Goal: Check status

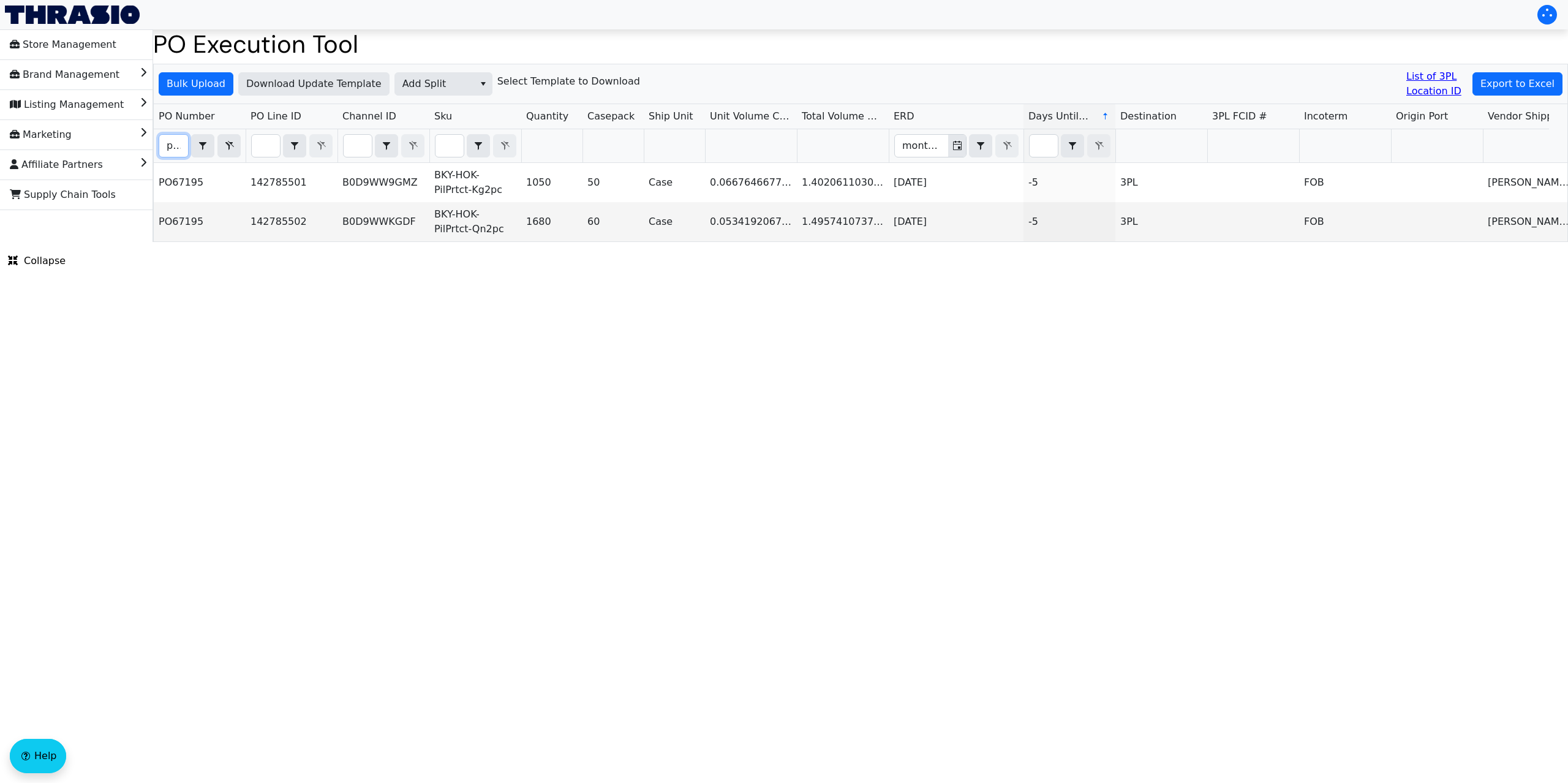
click at [171, 139] on input "po67195" at bounding box center [173, 145] width 29 height 22
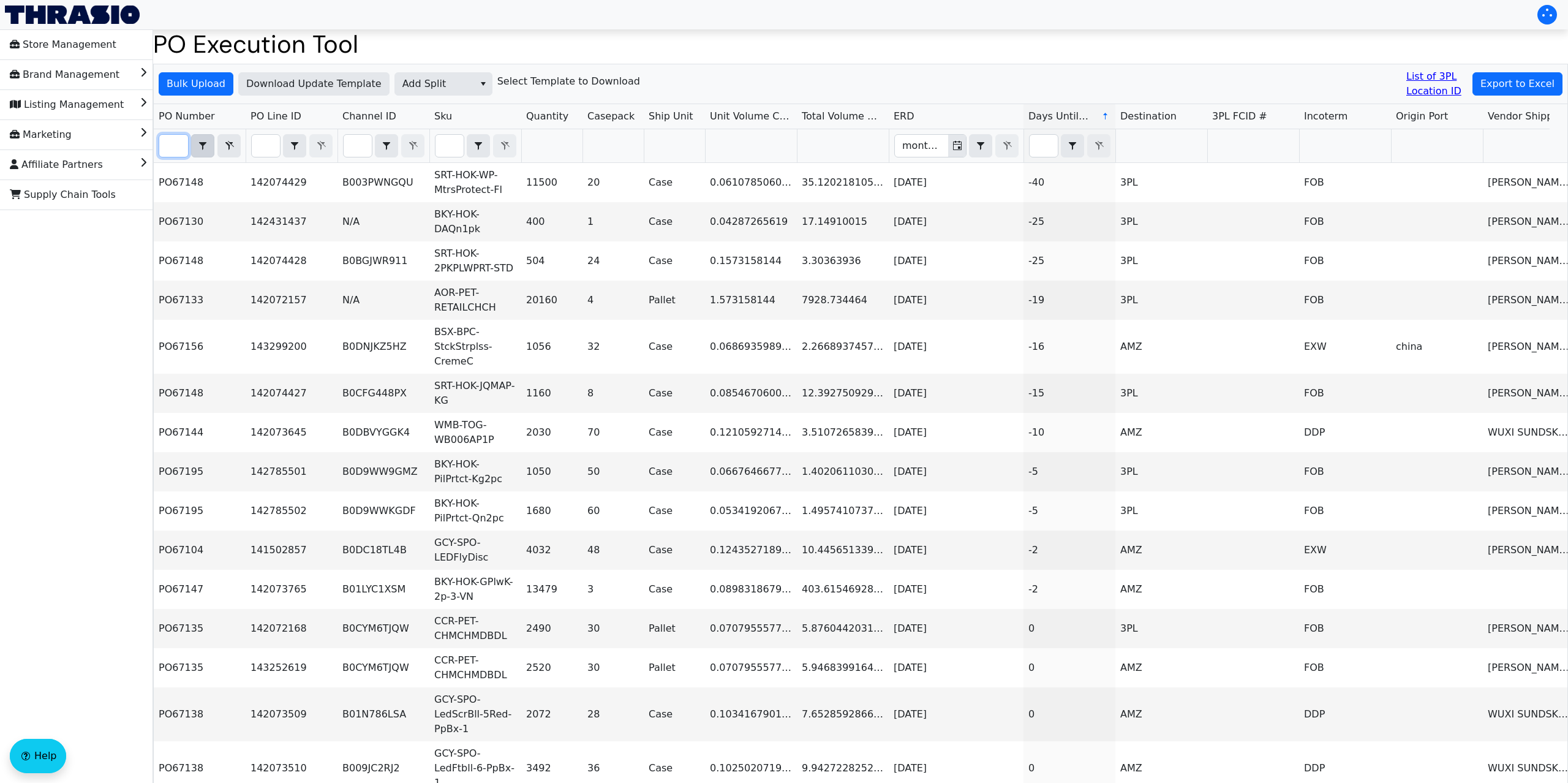
type input "po67195"
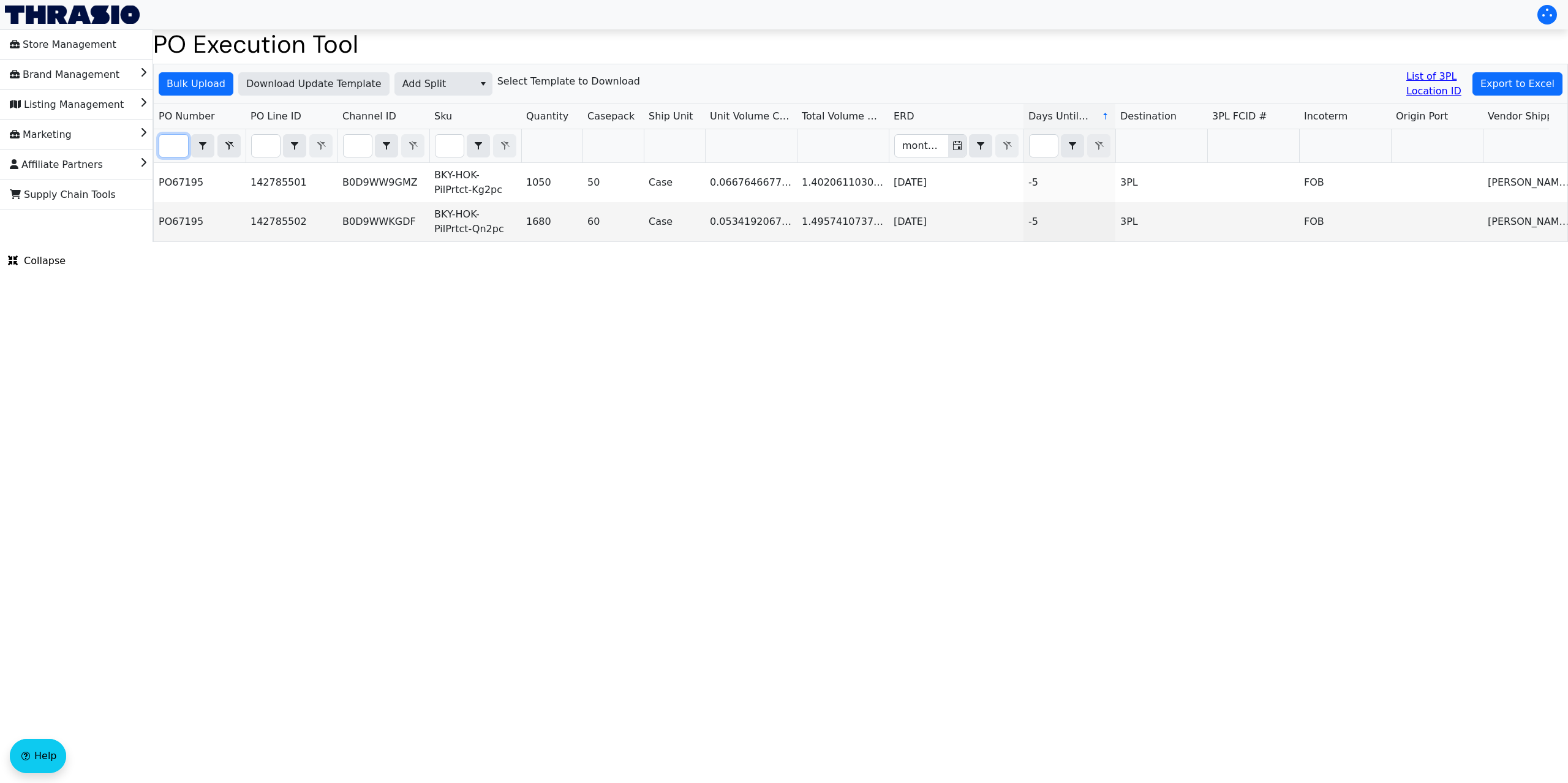
scroll to position [0, 425]
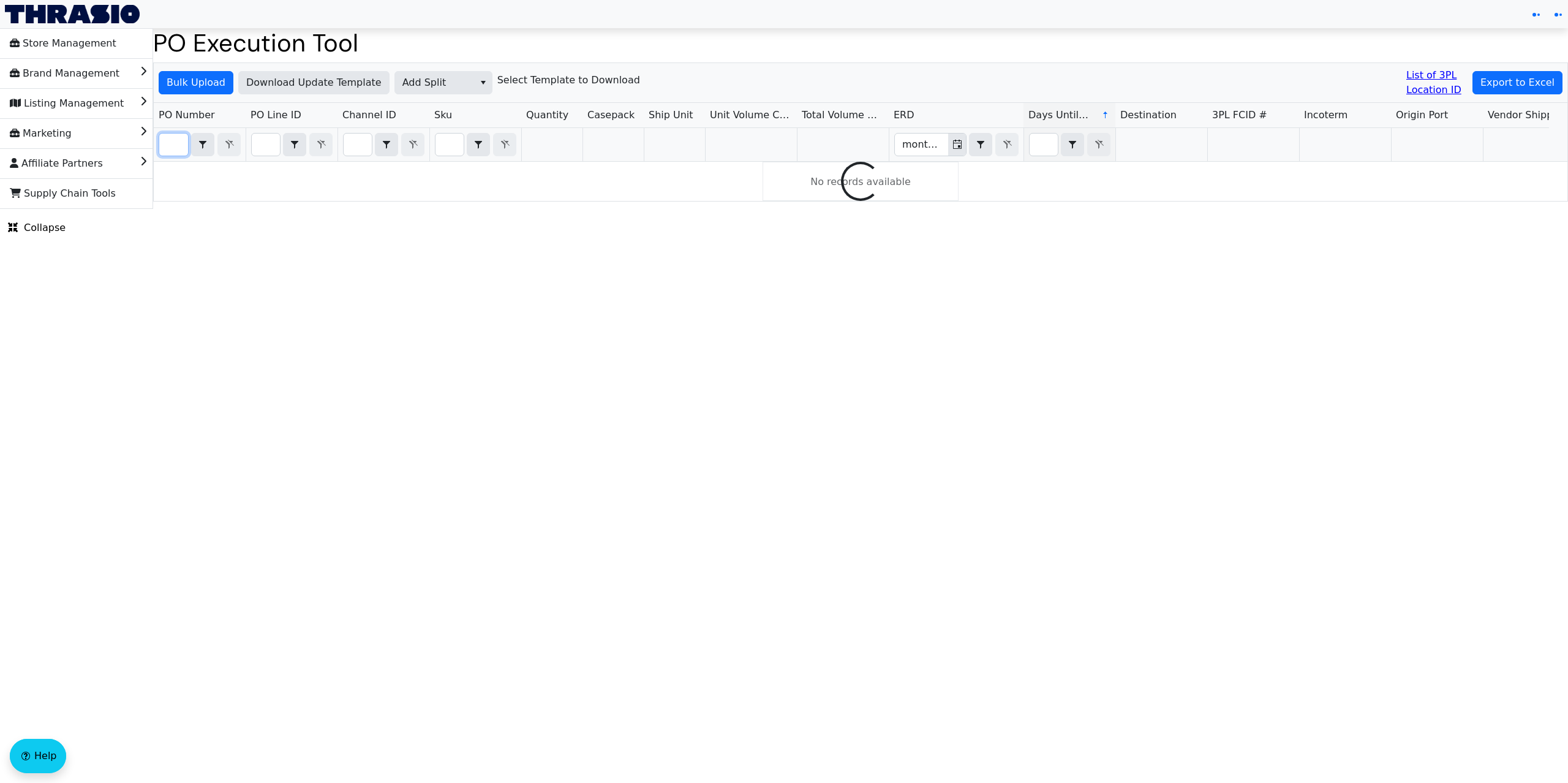
click at [177, 142] on input "Filter" at bounding box center [173, 144] width 29 height 22
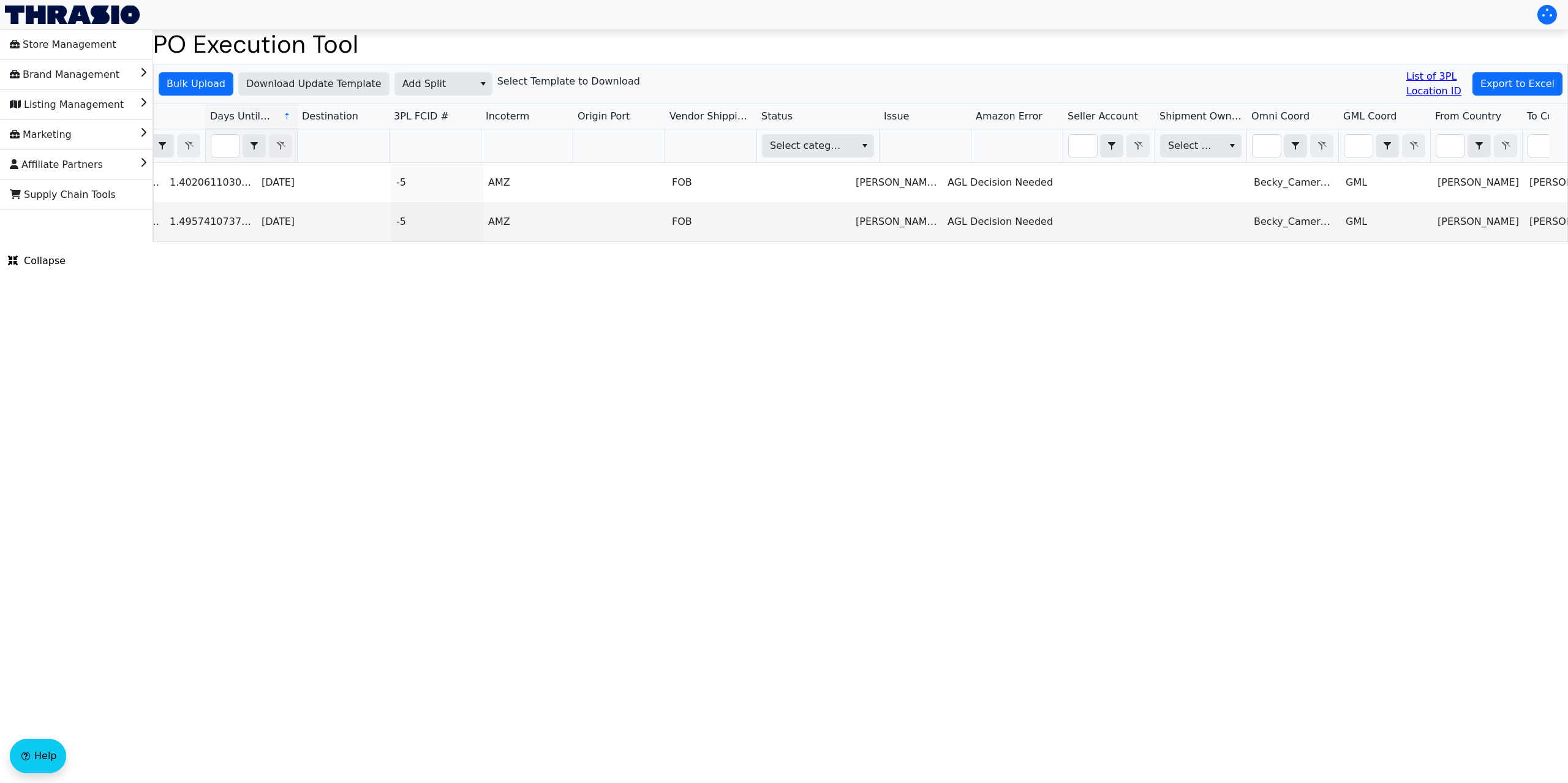
scroll to position [0, 632]
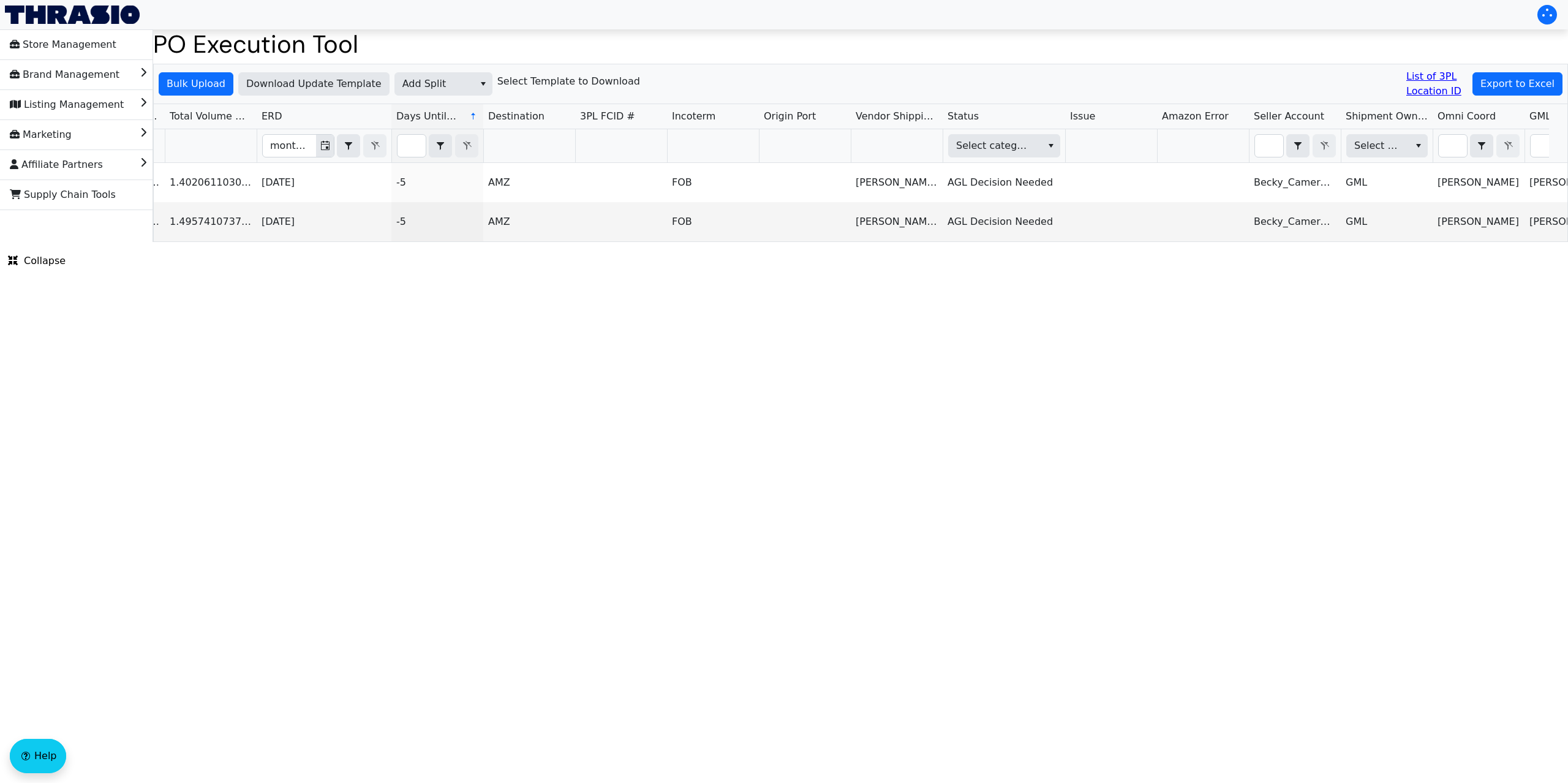
type input "67195"
click at [1465, 242] on html "Store Management Brand Management Listing Management Marketing Affiliate Partne…" at bounding box center [784, 121] width 1568 height 242
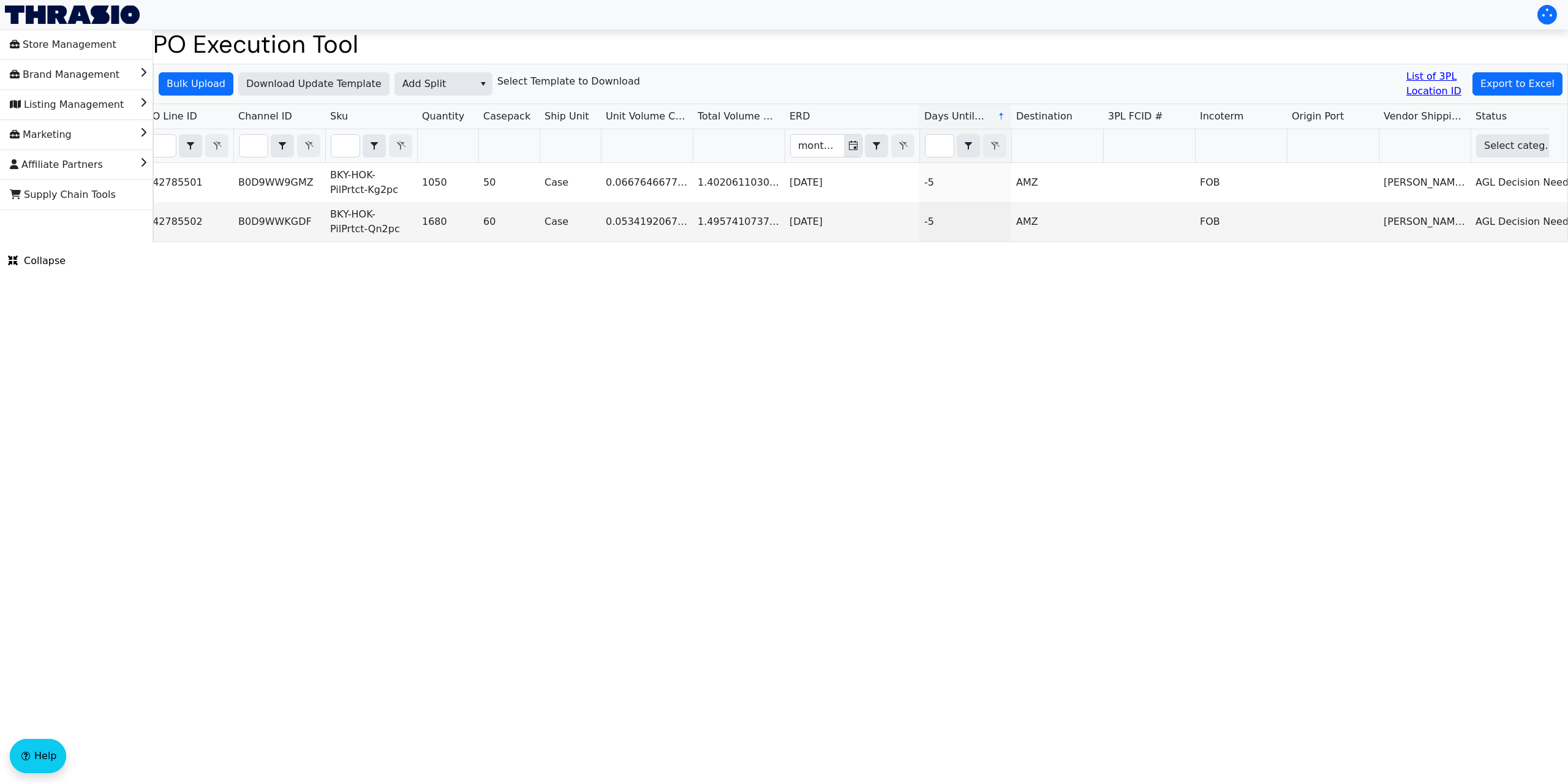
scroll to position [0, 99]
